Goal: Information Seeking & Learning: Learn about a topic

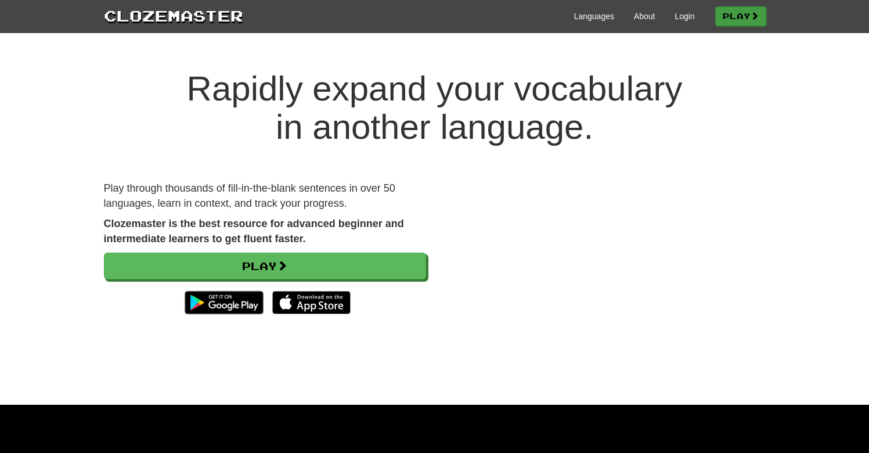
click at [735, 14] on link "Play" at bounding box center [741, 16] width 51 height 20
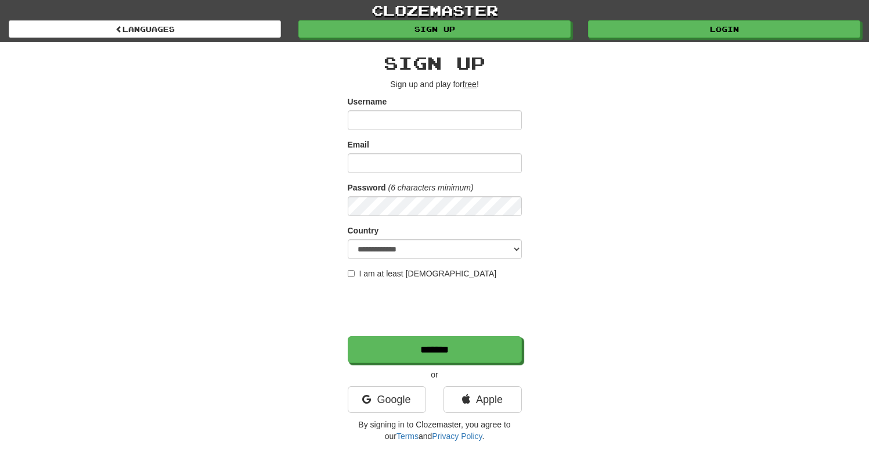
click at [659, 20] on link "clozemaster" at bounding box center [434, 10] width 869 height 20
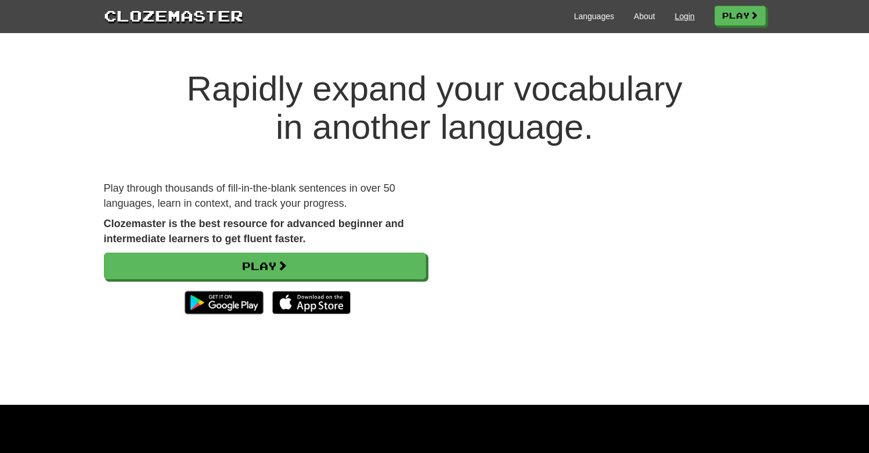
click at [675, 17] on link "Login" at bounding box center [685, 16] width 20 height 12
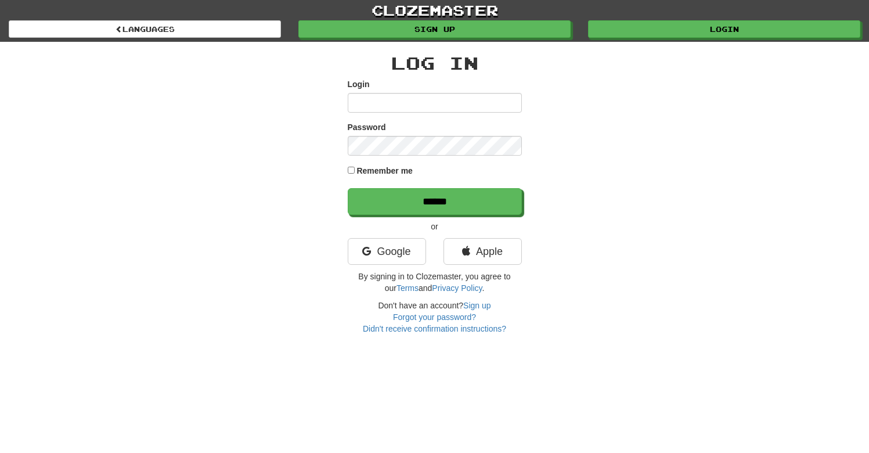
click at [474, 105] on input "Login" at bounding box center [435, 103] width 174 height 20
click at [376, 245] on link "Google" at bounding box center [387, 251] width 78 height 27
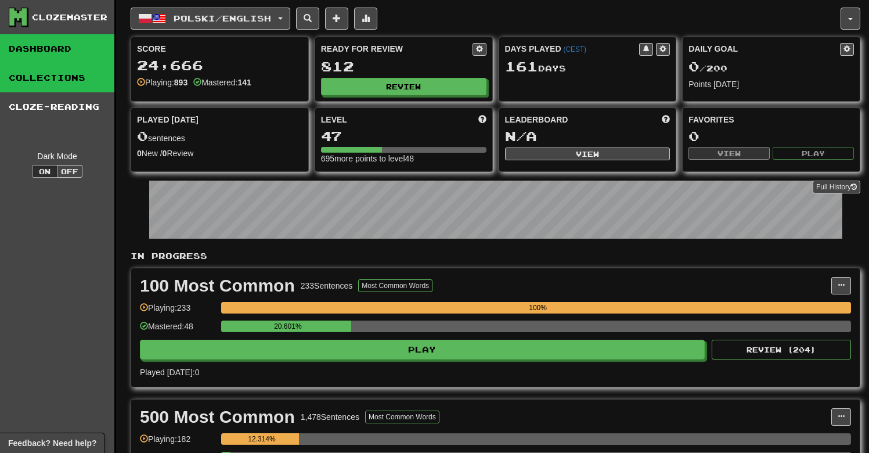
click at [84, 81] on link "Collections" at bounding box center [57, 77] width 114 height 29
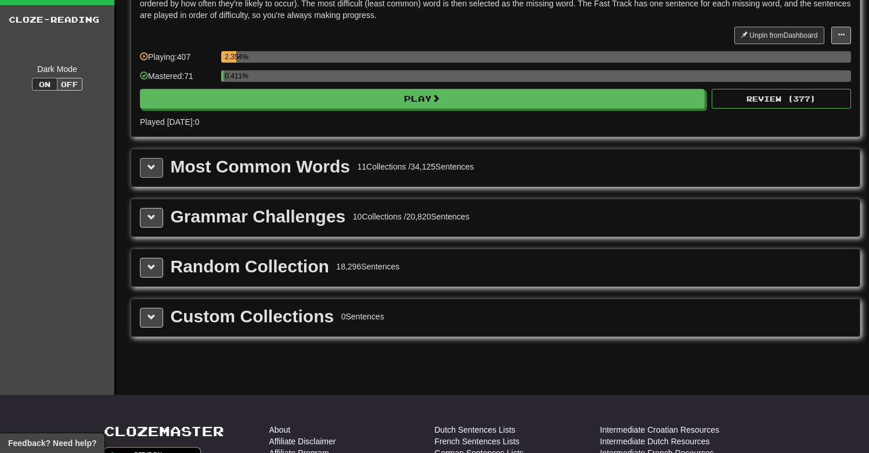
scroll to position [87, 0]
click at [137, 167] on div "Most Common Words 11 Collections / 34,125 Sentences" at bounding box center [495, 167] width 729 height 37
click at [153, 168] on span at bounding box center [152, 167] width 8 height 8
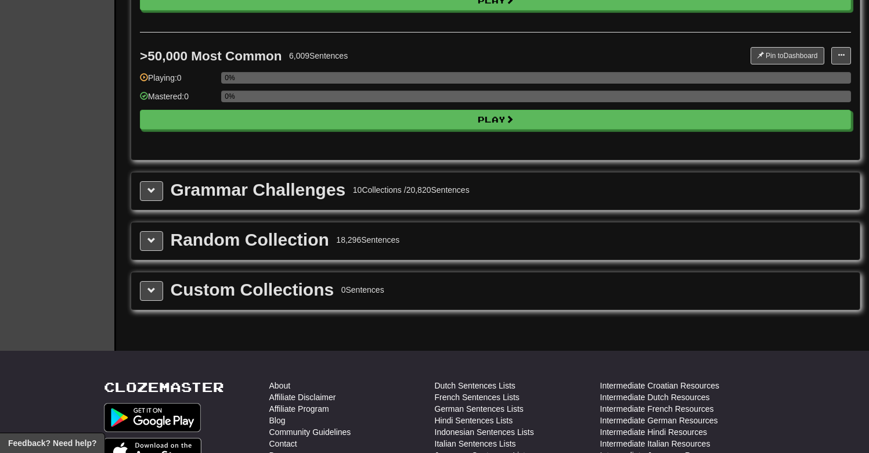
scroll to position [1439, 0]
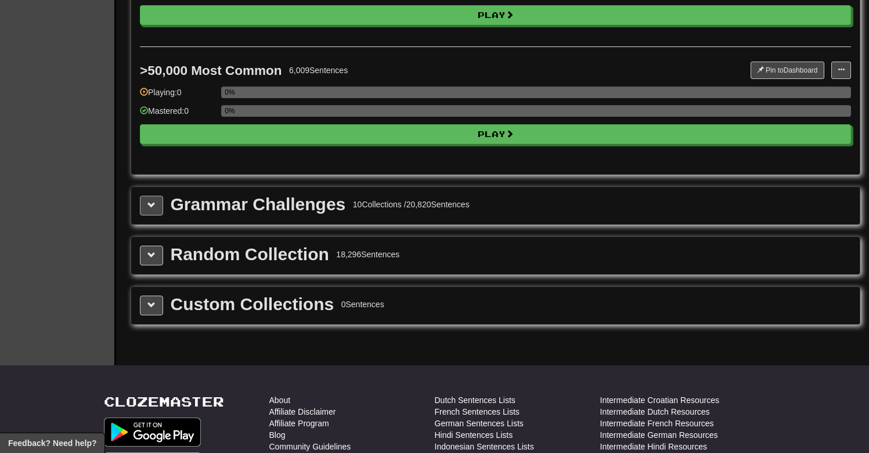
click at [153, 210] on button at bounding box center [151, 206] width 23 height 20
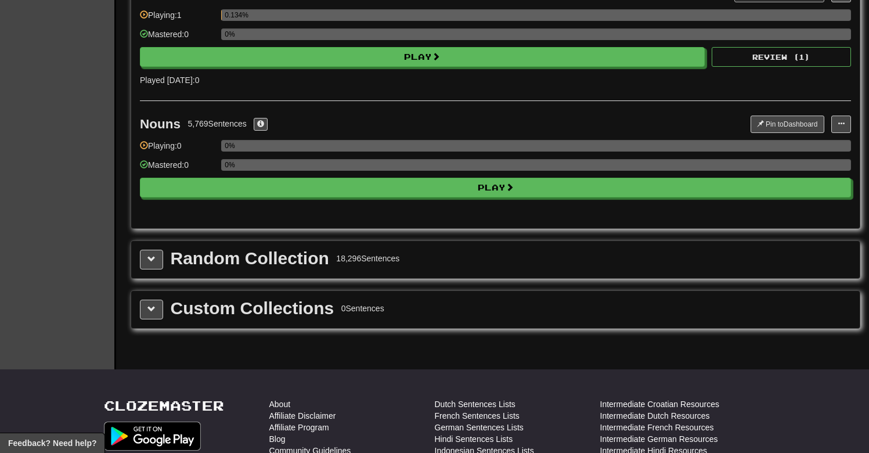
scroll to position [2722, 0]
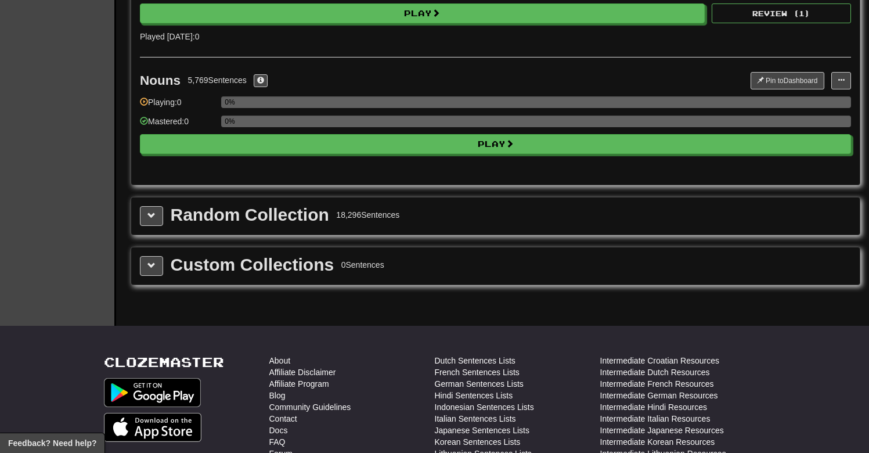
click at [157, 227] on div "Random Collection 18,296 Sentences" at bounding box center [495, 215] width 729 height 37
click at [157, 215] on button at bounding box center [151, 216] width 23 height 20
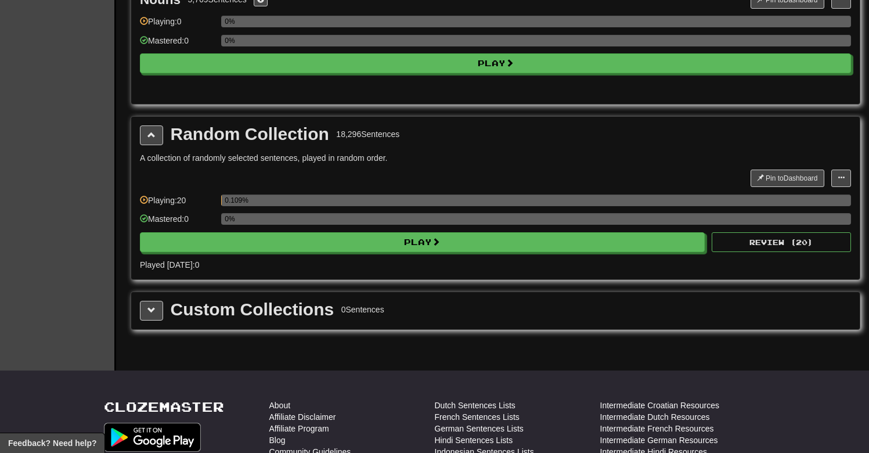
scroll to position [2804, 0]
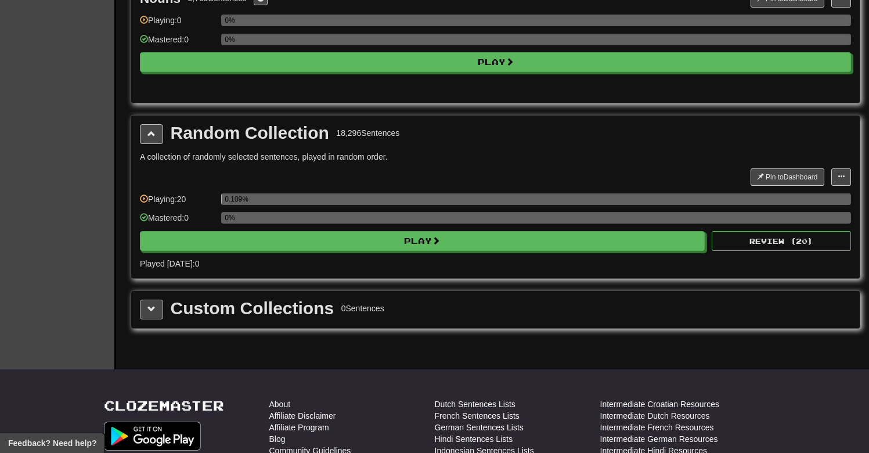
click at [152, 305] on span at bounding box center [152, 309] width 8 height 8
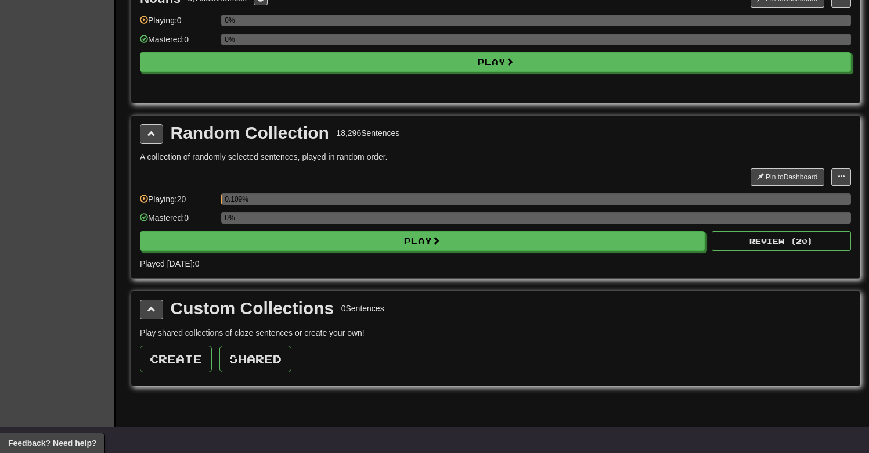
click at [152, 305] on span at bounding box center [152, 309] width 8 height 8
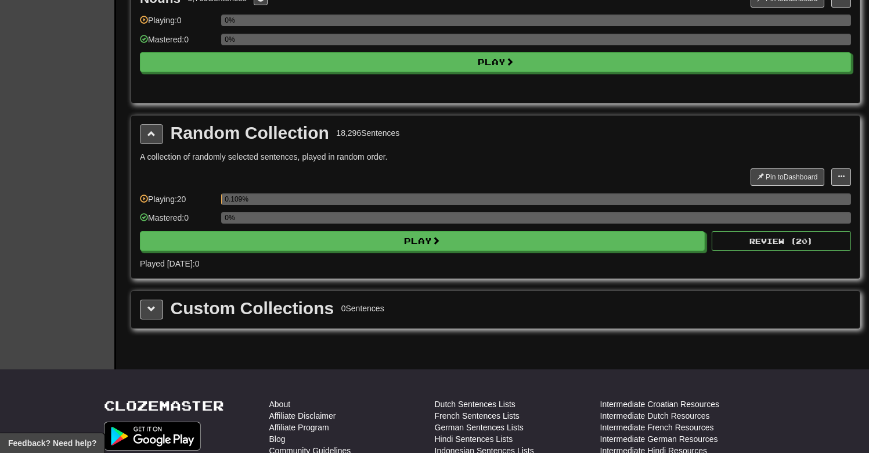
click at [153, 134] on span at bounding box center [152, 134] width 8 height 8
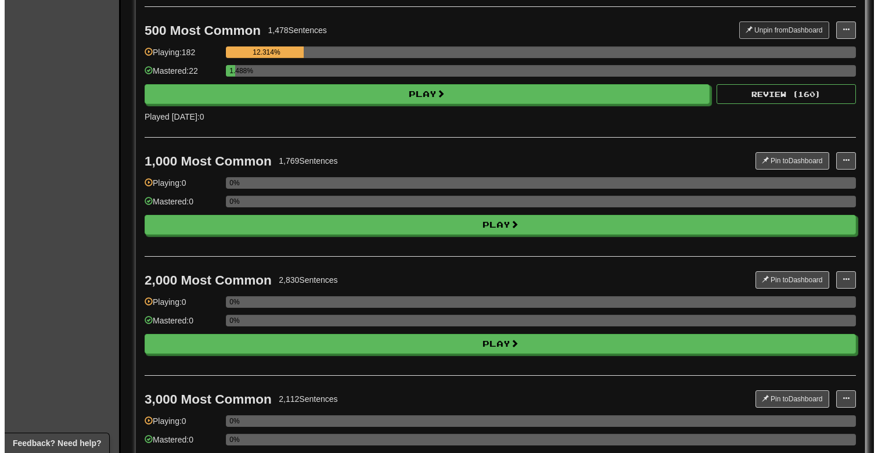
scroll to position [383, 0]
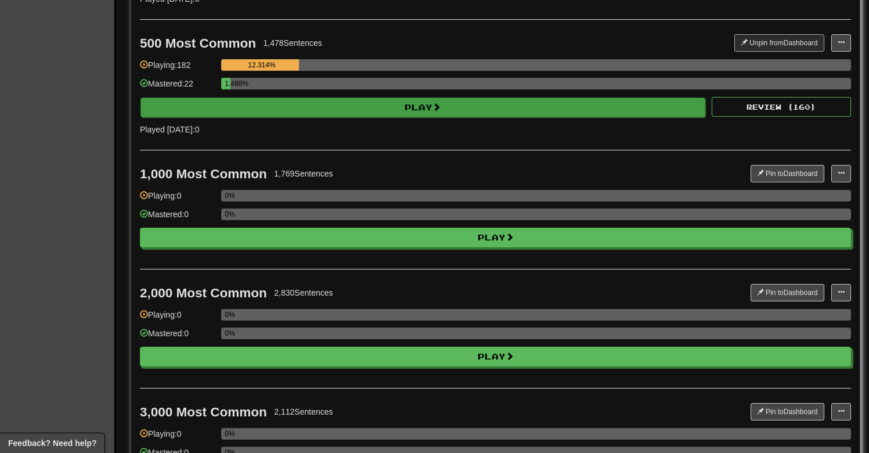
click at [225, 114] on button "Play" at bounding box center [423, 108] width 565 height 20
select select "**"
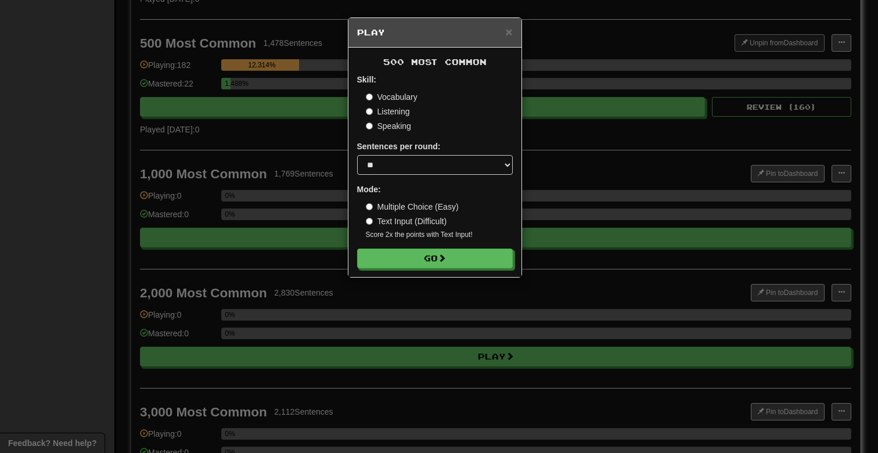
click at [427, 269] on div "500 Most Common Skill: Vocabulary Listening Speaking Sentences per round: * ** …" at bounding box center [434, 162] width 173 height 229
click at [427, 254] on button "Go" at bounding box center [436, 259] width 156 height 20
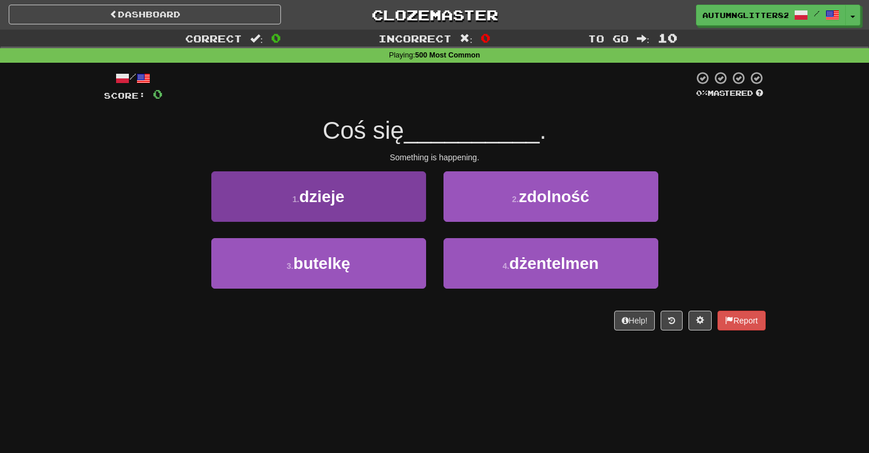
click at [405, 195] on button "1 . dzieje" at bounding box center [318, 196] width 215 height 51
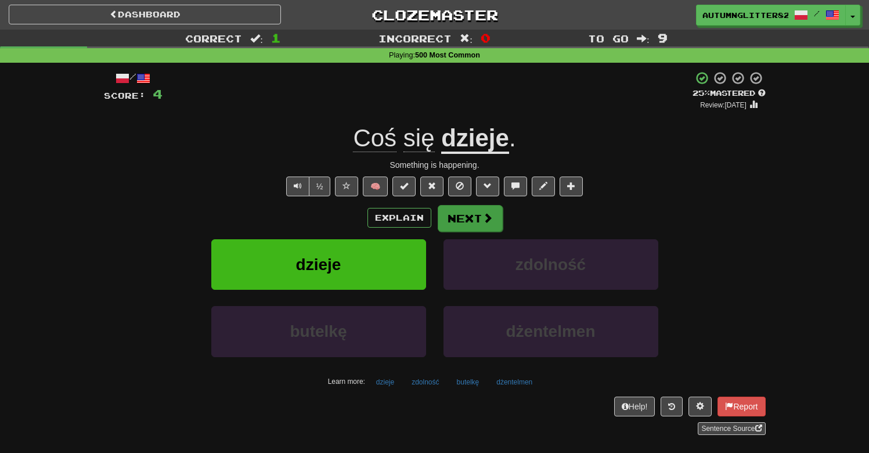
click at [474, 224] on button "Next" at bounding box center [470, 218] width 65 height 27
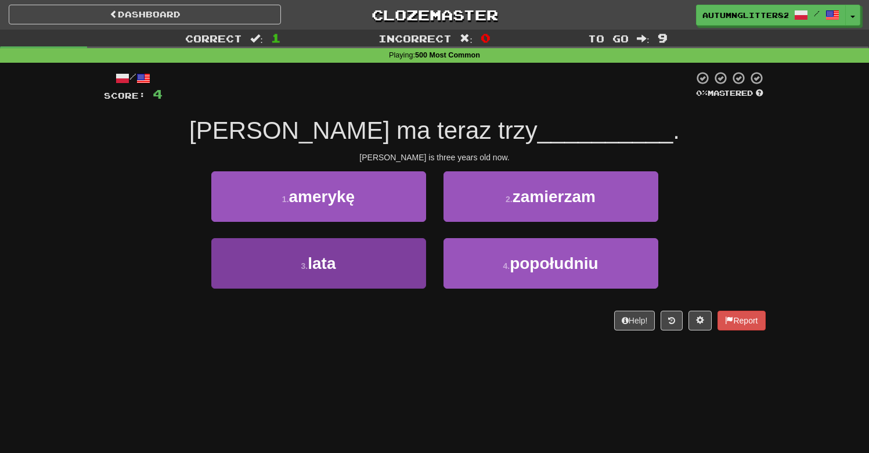
click at [391, 257] on button "3 . lata" at bounding box center [318, 263] width 215 height 51
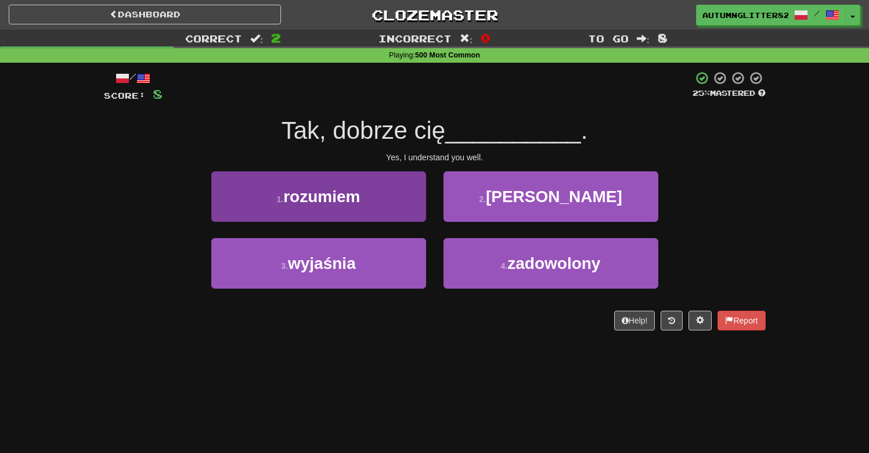
click at [279, 197] on small "1 ." at bounding box center [280, 199] width 7 height 9
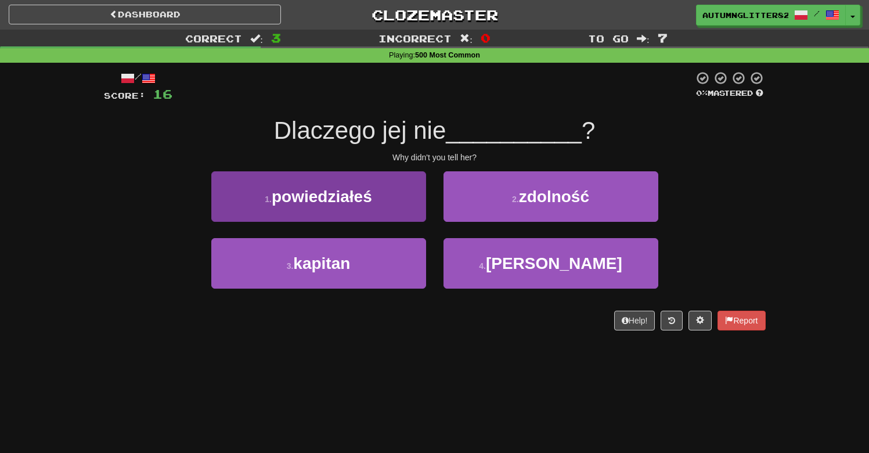
click at [369, 210] on button "1 . powiedziałeś" at bounding box center [318, 196] width 215 height 51
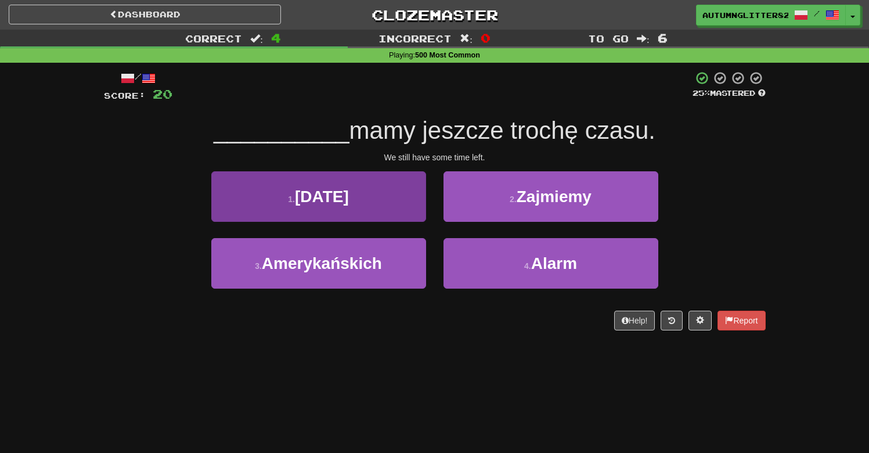
click at [366, 207] on button "1 . [DATE]" at bounding box center [318, 196] width 215 height 51
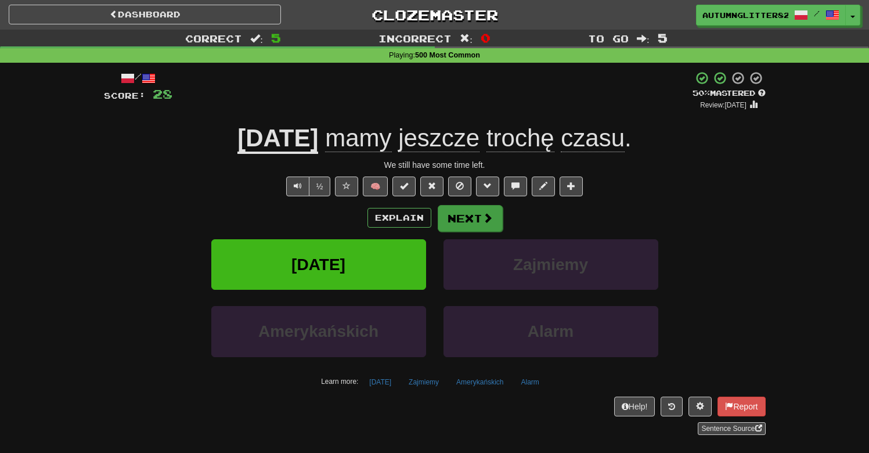
click at [480, 226] on button "Next" at bounding box center [470, 218] width 65 height 27
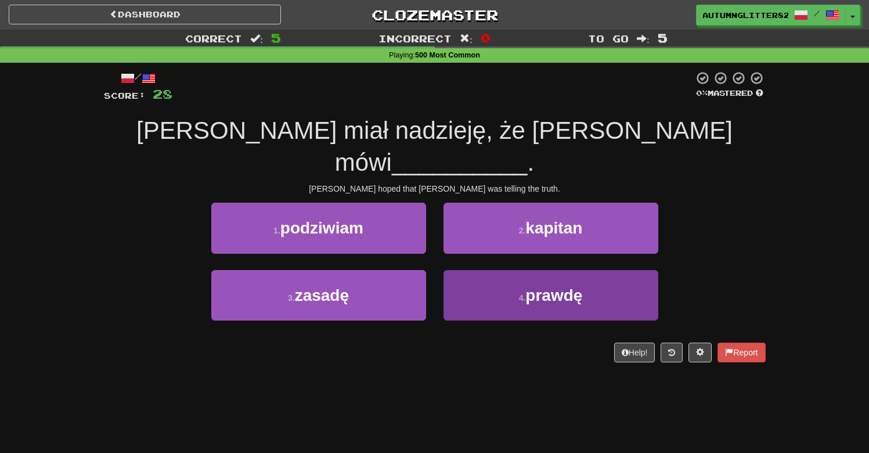
click at [520, 270] on button "4 . prawdę" at bounding box center [551, 295] width 215 height 51
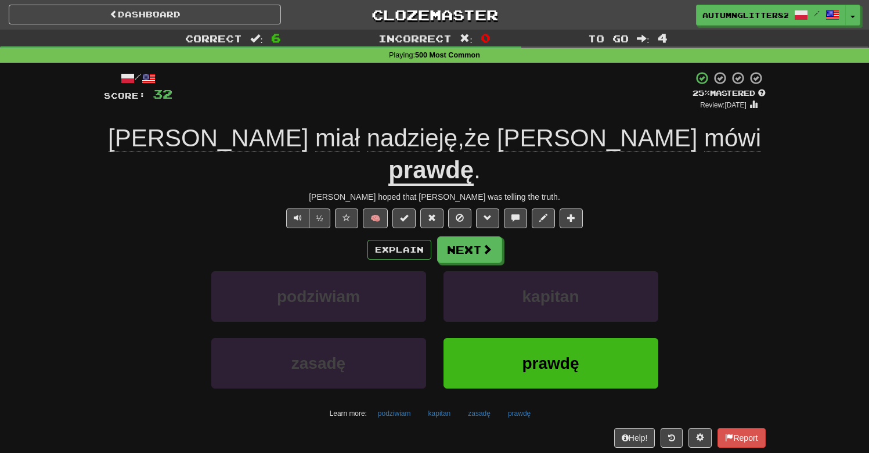
click at [578, 354] on span "prawdę" at bounding box center [550, 363] width 57 height 18
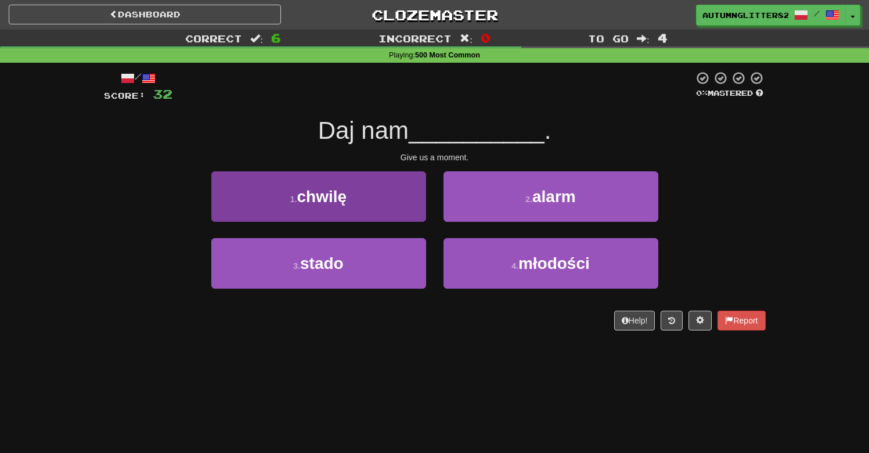
click at [343, 199] on span "chwilę" at bounding box center [322, 197] width 50 height 18
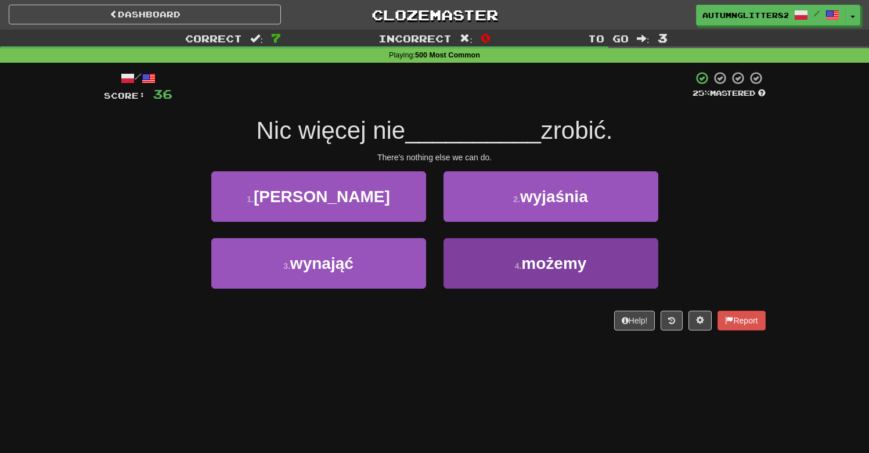
click at [547, 267] on span "możemy" at bounding box center [554, 263] width 65 height 18
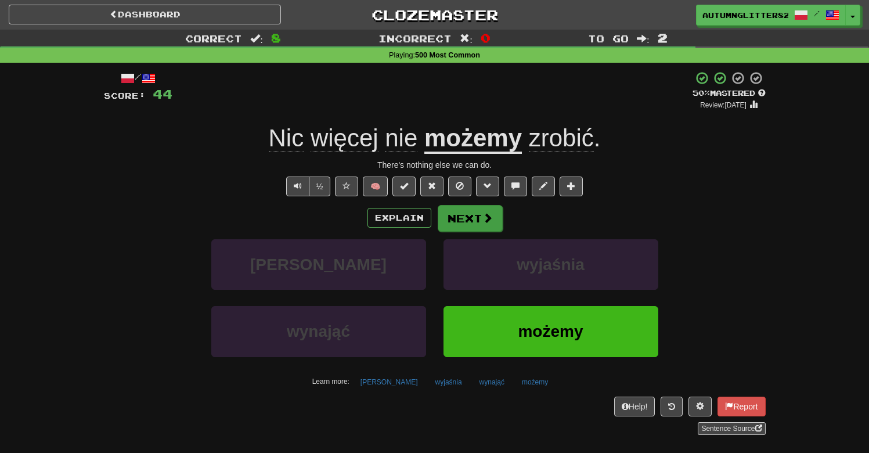
click at [495, 218] on button "Next" at bounding box center [470, 218] width 65 height 27
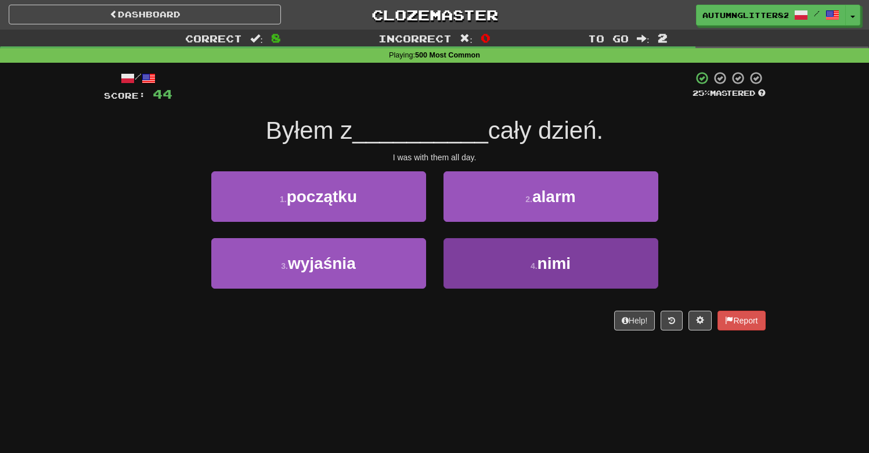
click at [529, 263] on button "4 . nimi" at bounding box center [551, 263] width 215 height 51
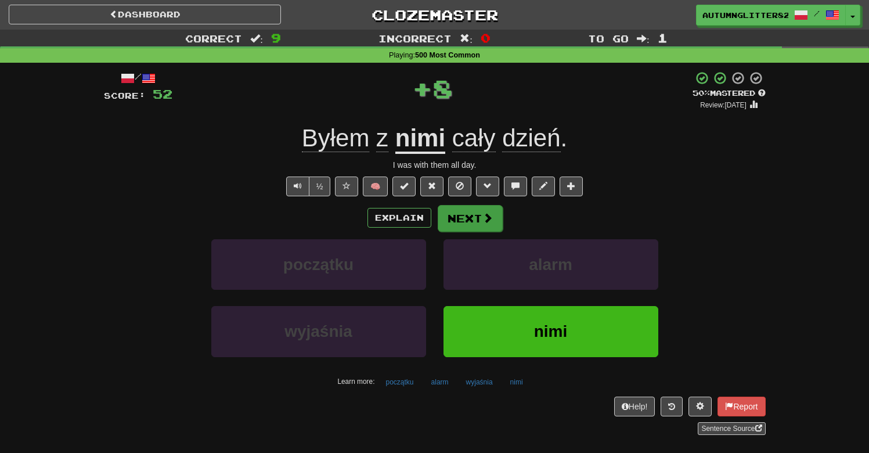
click at [452, 209] on button "Next" at bounding box center [470, 218] width 65 height 27
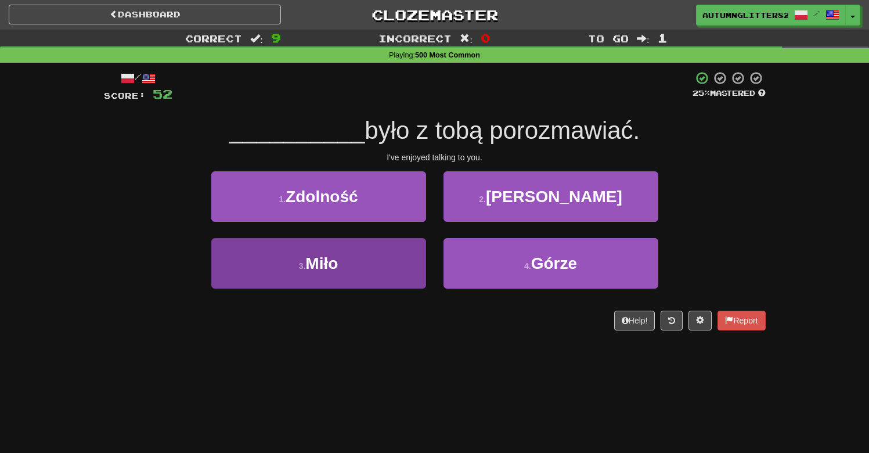
click at [380, 254] on button "3 . Miło" at bounding box center [318, 263] width 215 height 51
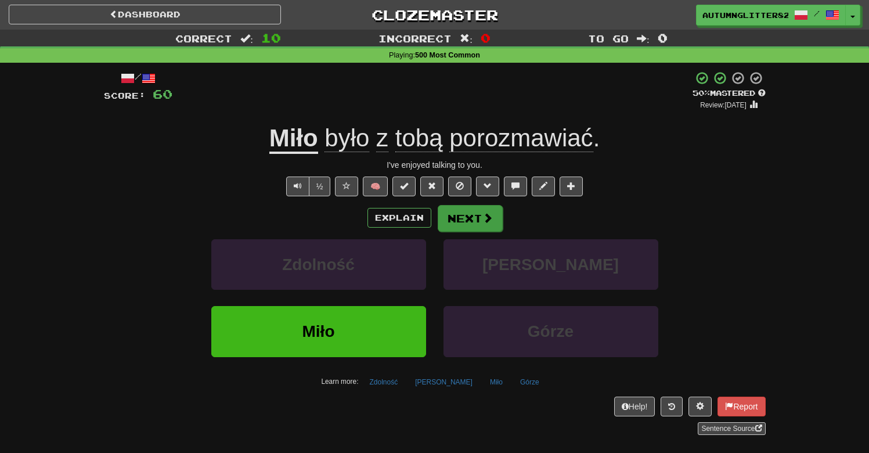
click at [491, 219] on span at bounding box center [488, 218] width 10 height 10
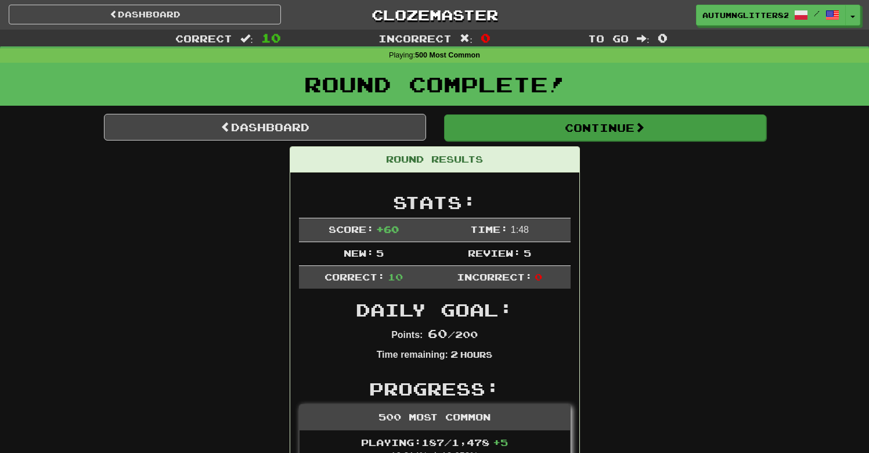
click at [548, 124] on button "Continue" at bounding box center [605, 127] width 322 height 27
